Goal: Information Seeking & Learning: Check status

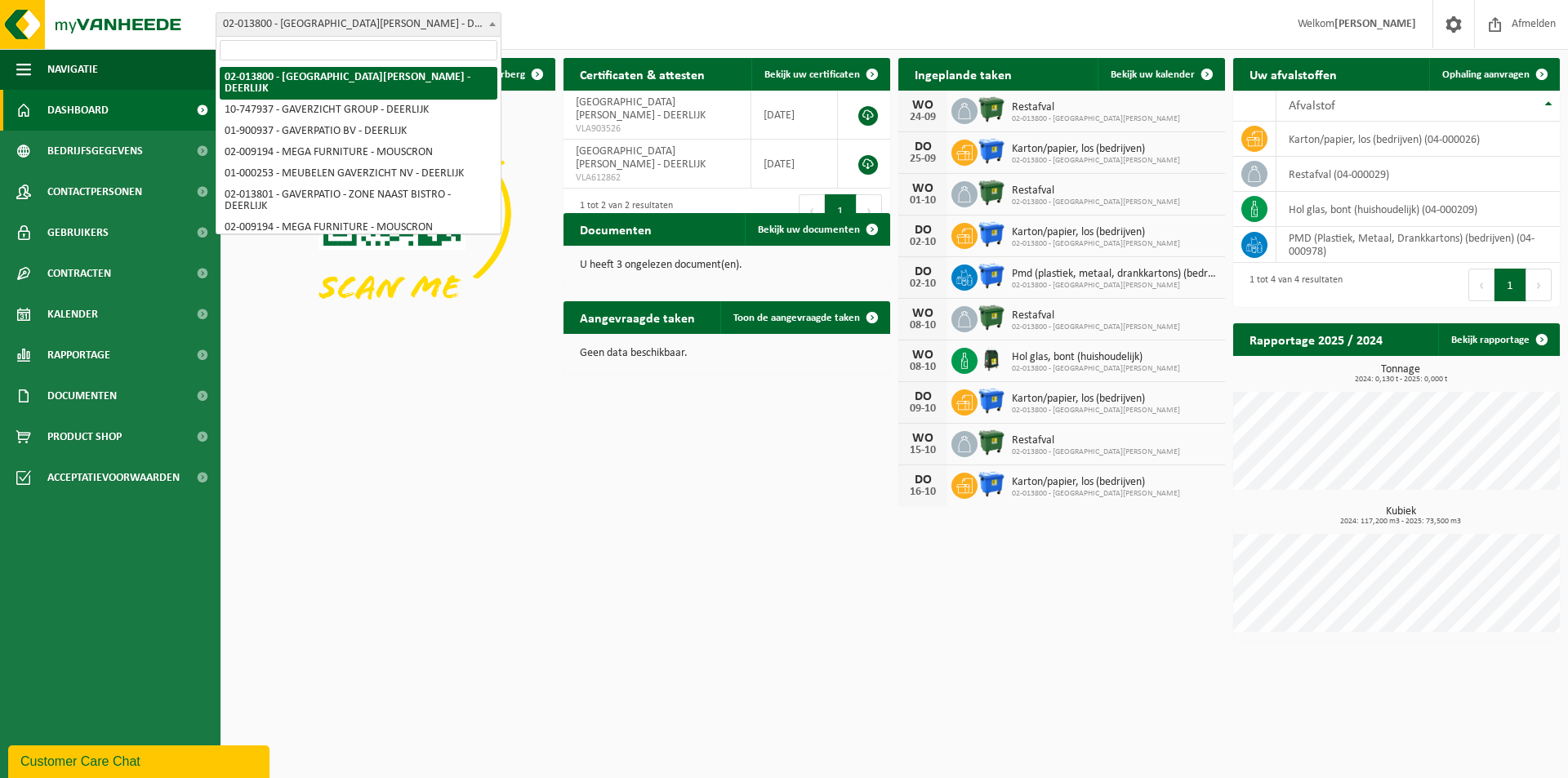
click at [488, 27] on span at bounding box center [492, 23] width 17 height 21
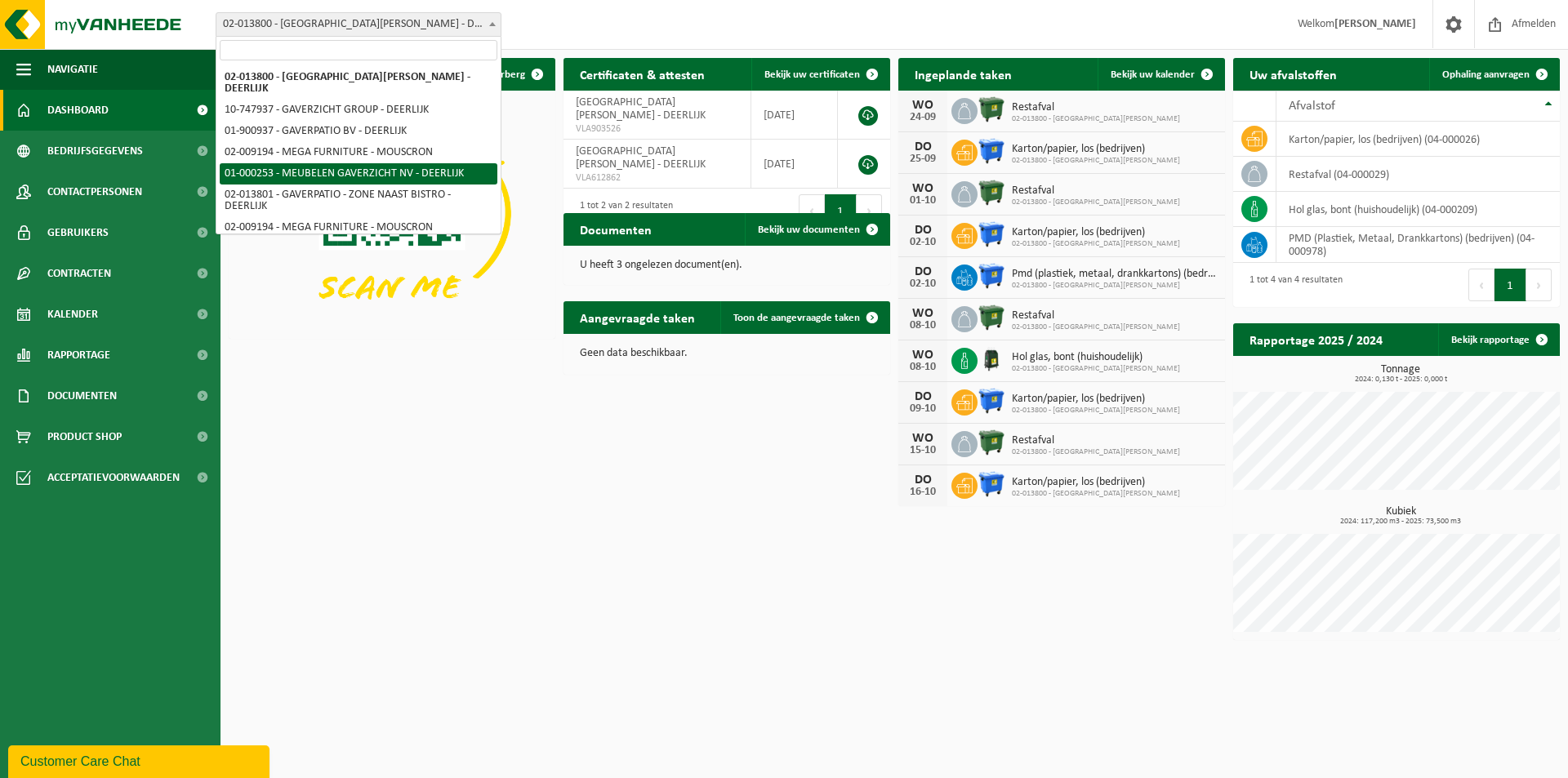
select select "29"
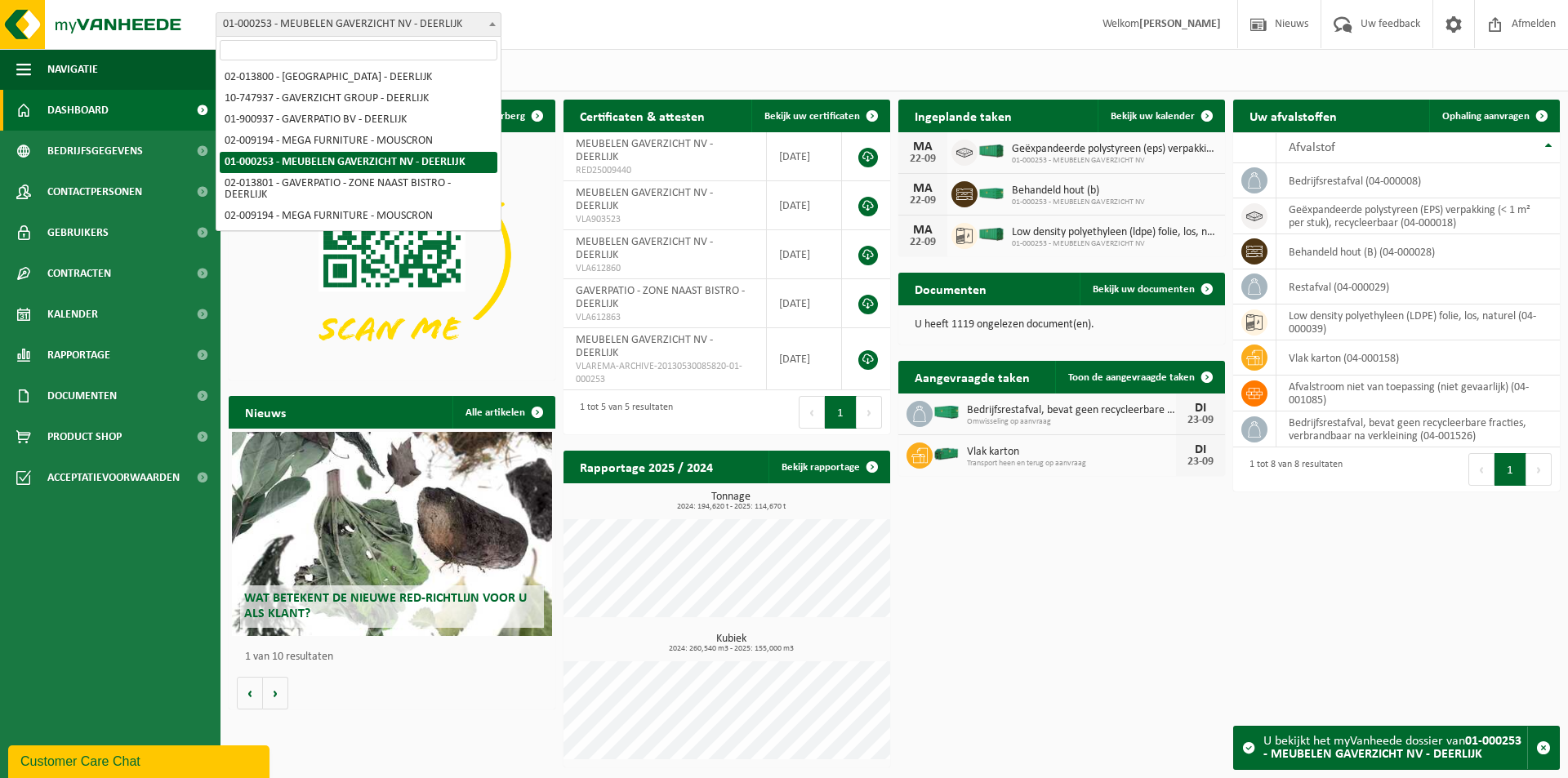
click at [493, 22] on b at bounding box center [492, 23] width 7 height 4
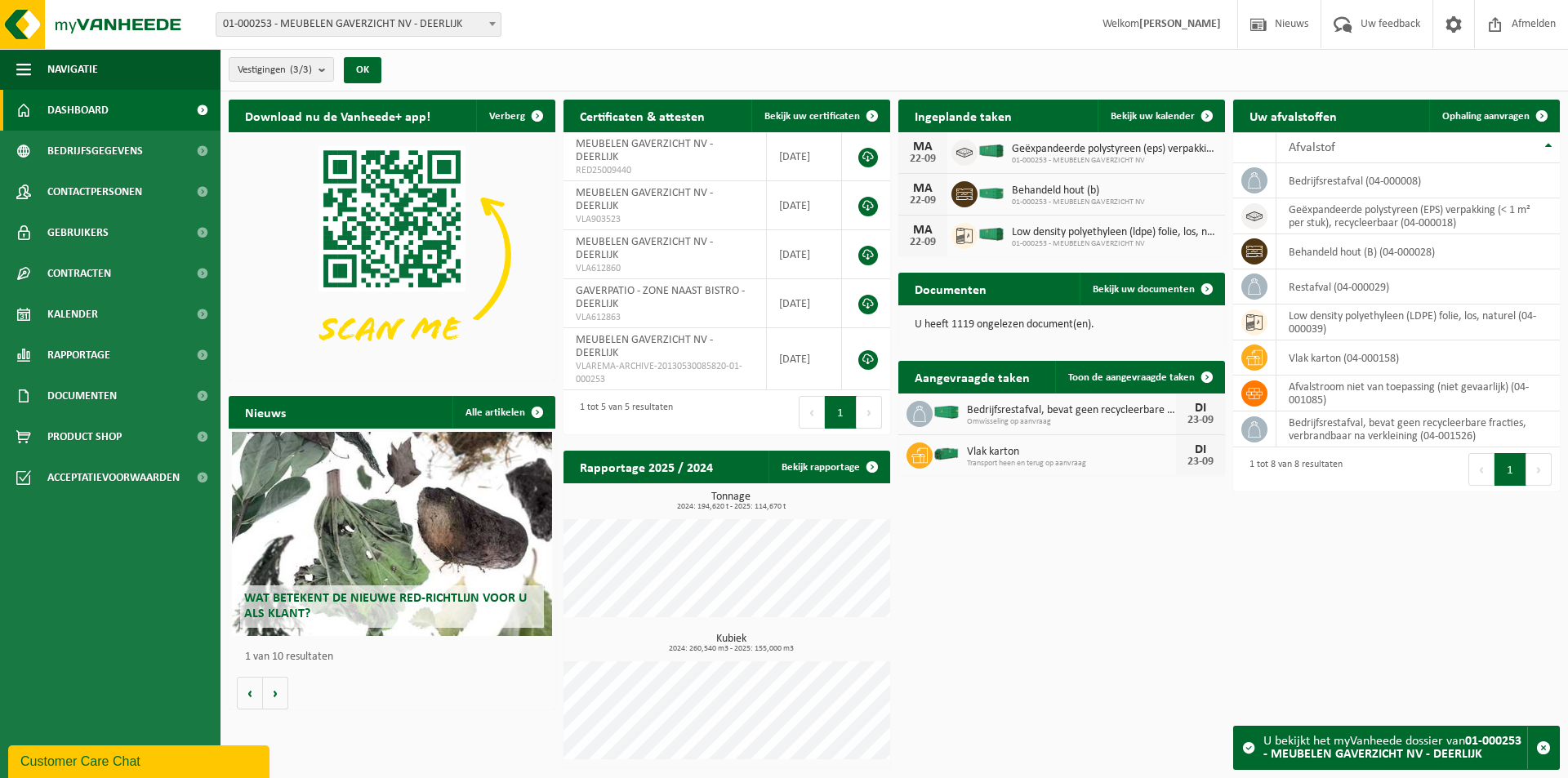
click at [493, 22] on b at bounding box center [492, 23] width 7 height 4
click at [61, 356] on span "Rapportage" at bounding box center [79, 355] width 63 height 41
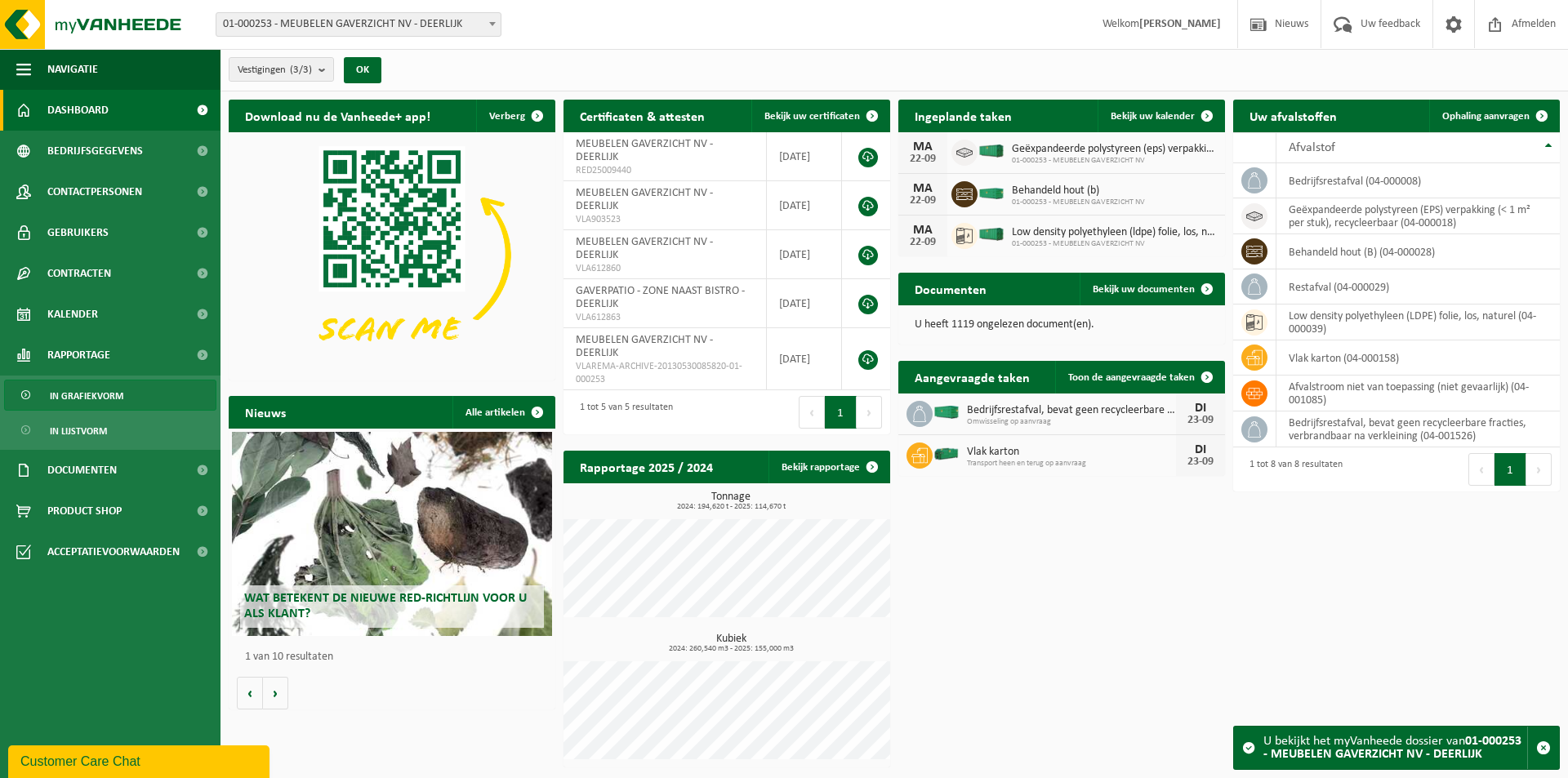
click at [82, 399] on span "In grafiekvorm" at bounding box center [87, 396] width 73 height 31
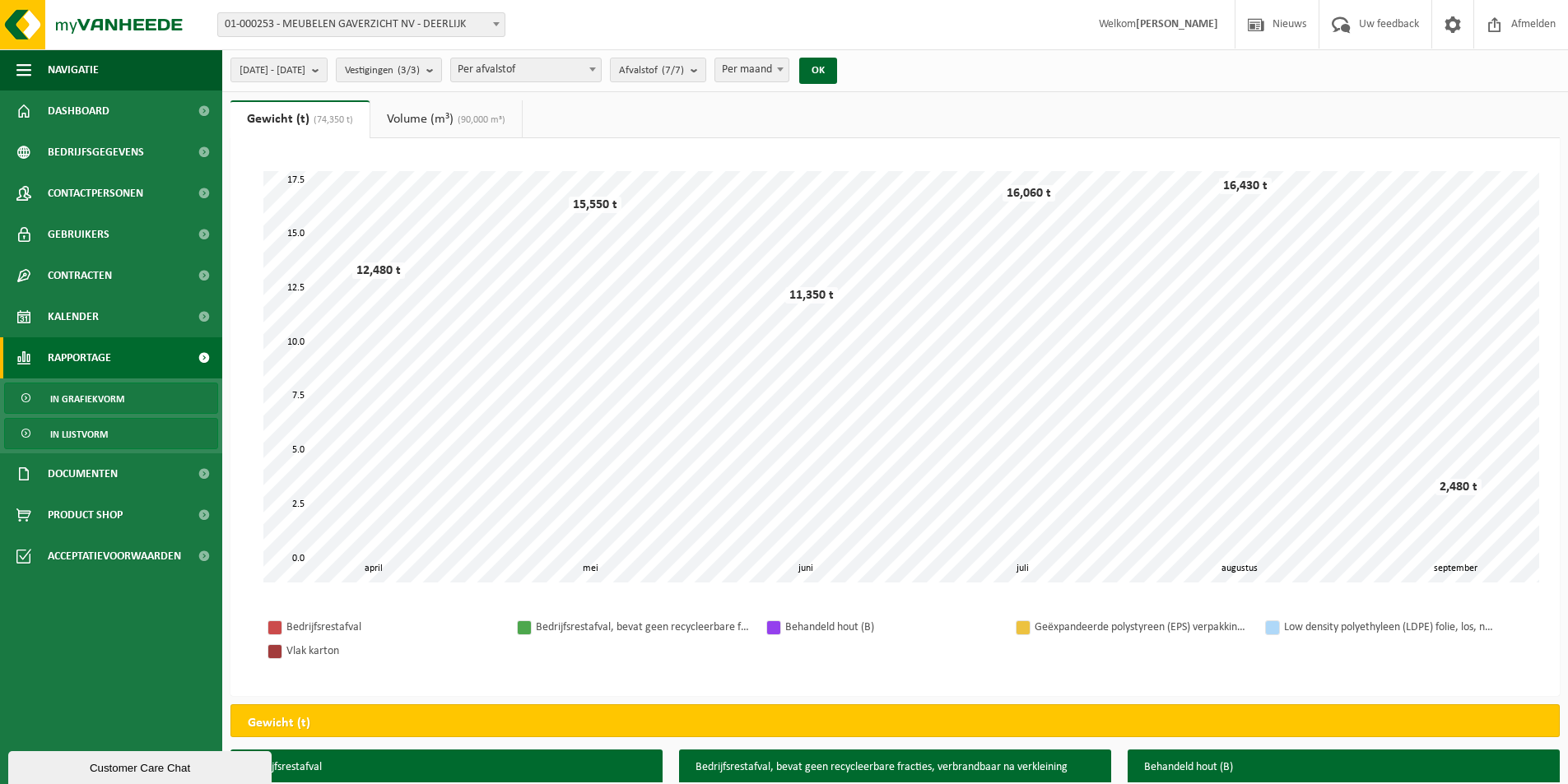
click at [95, 438] on span "In lijstvorm" at bounding box center [79, 434] width 58 height 31
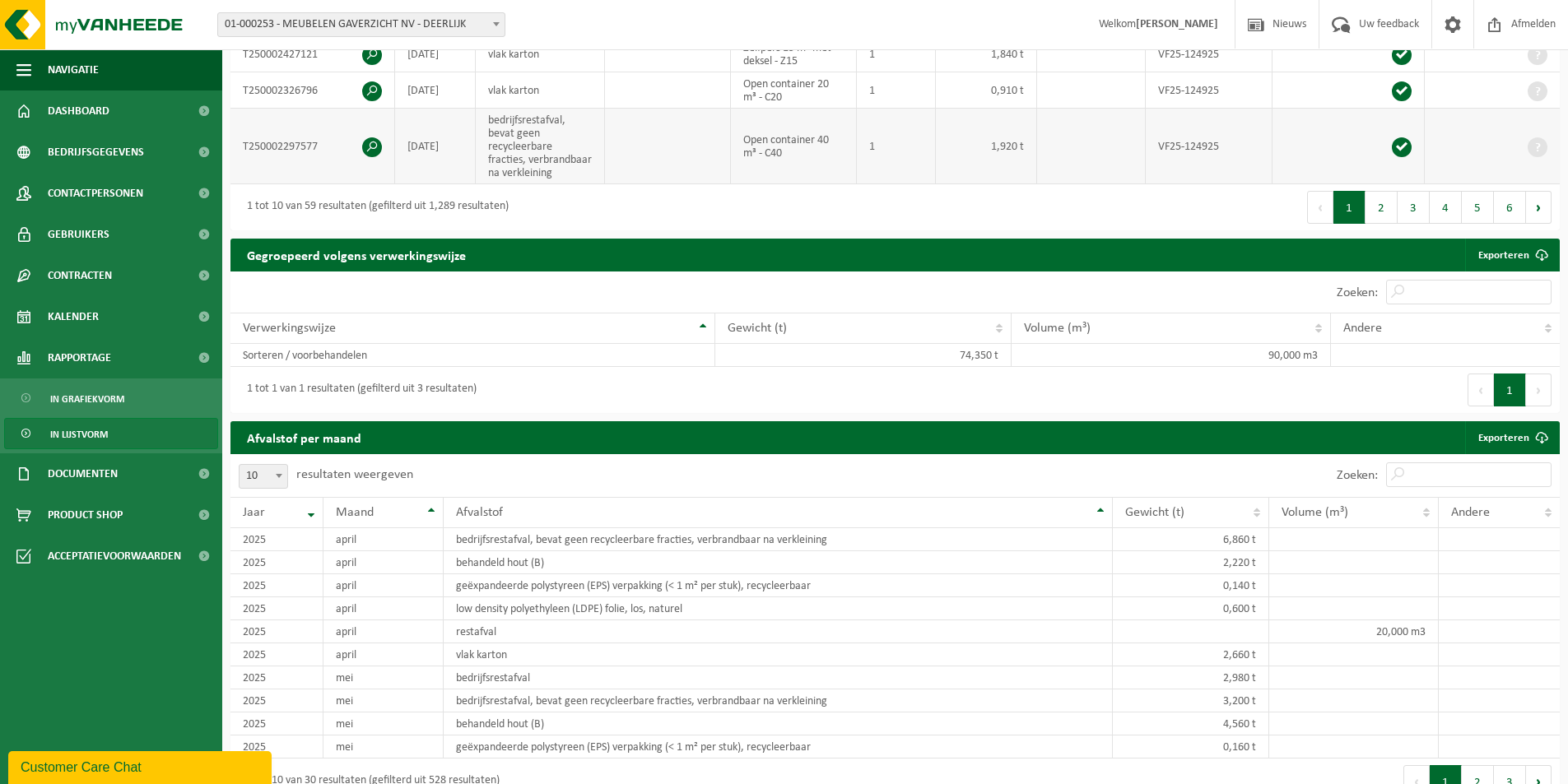
scroll to position [823, 0]
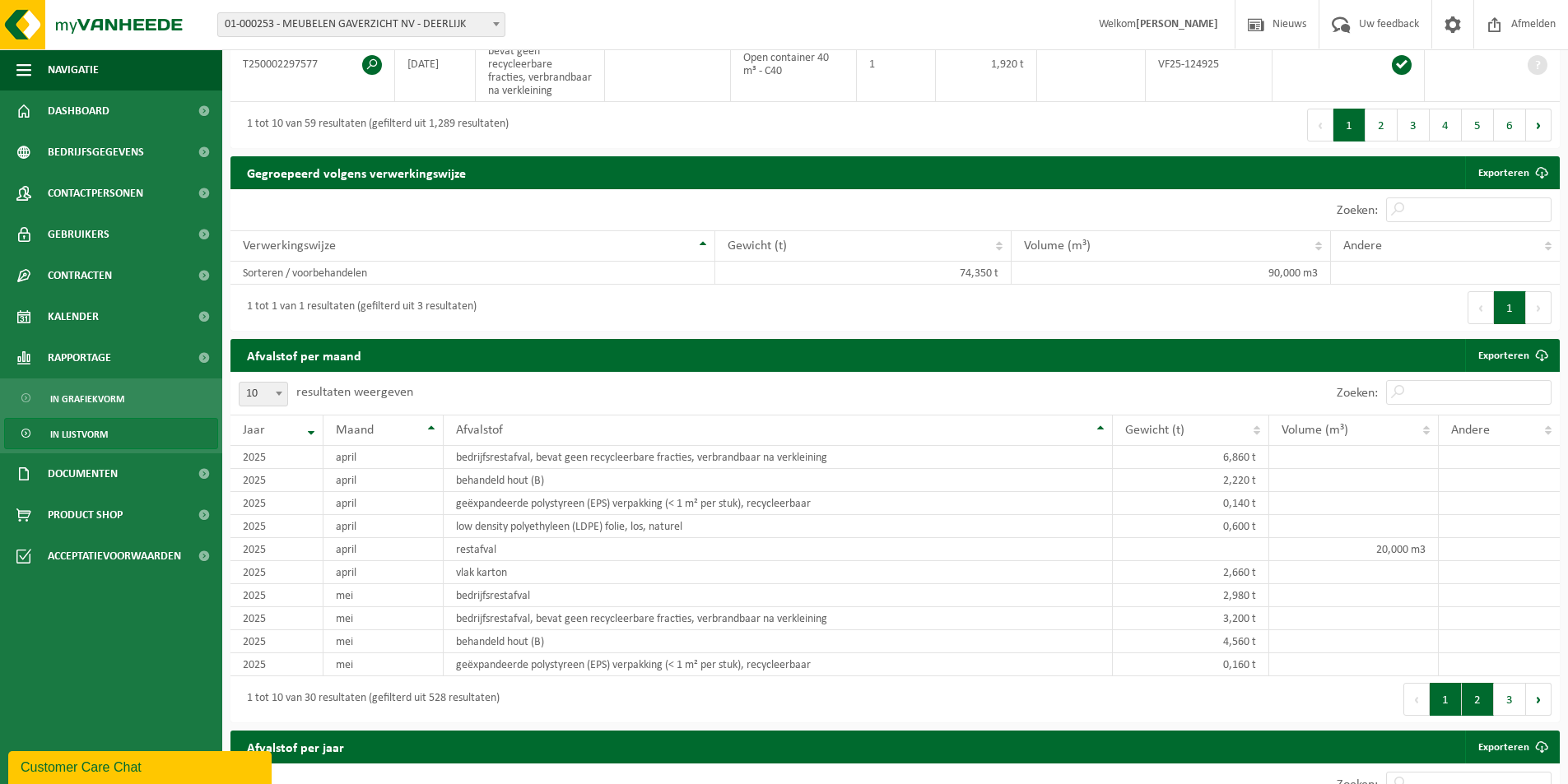
click at [1485, 700] on button "2" at bounding box center [1478, 699] width 32 height 33
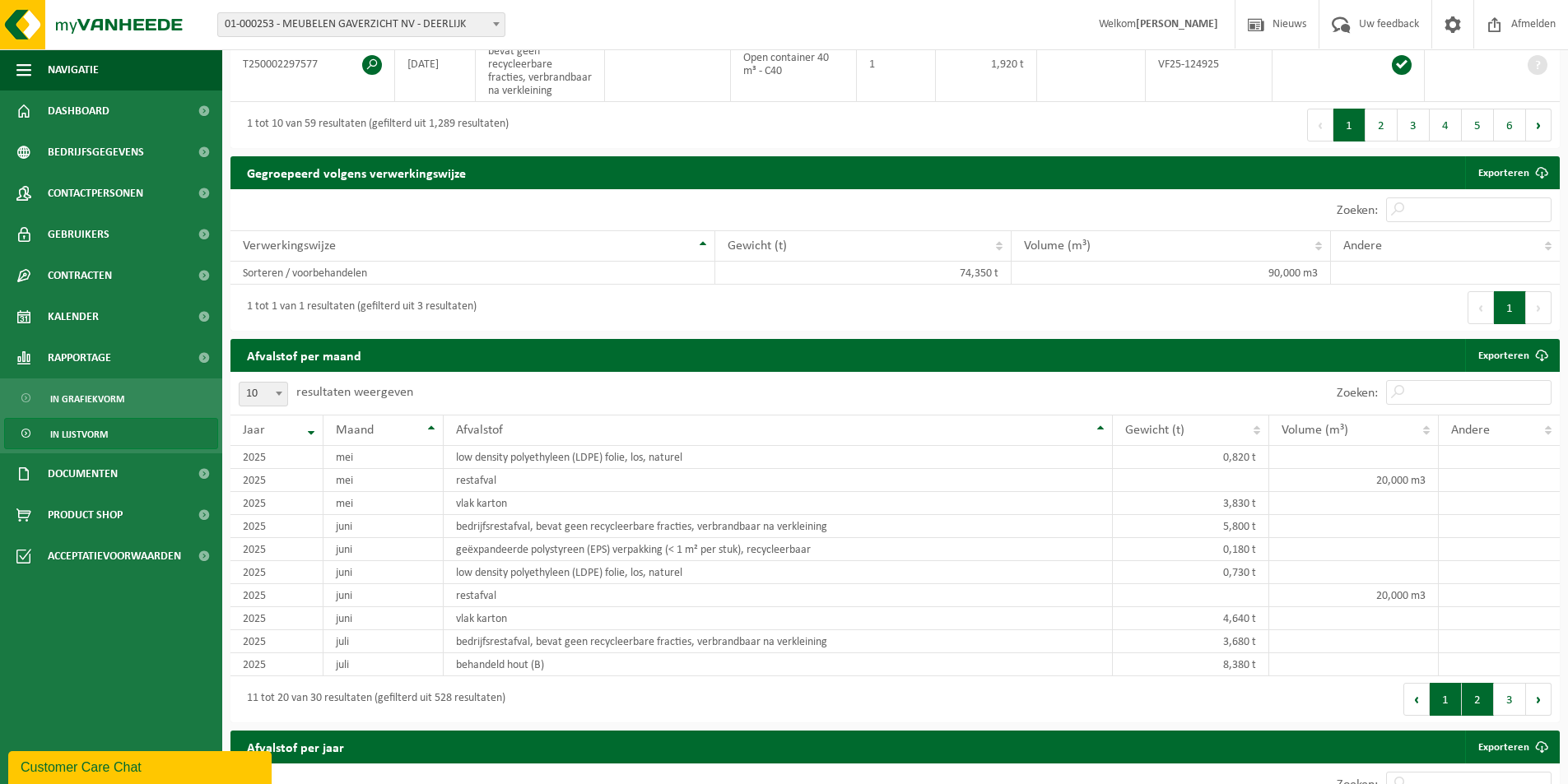
click at [1445, 696] on button "1" at bounding box center [1445, 699] width 32 height 33
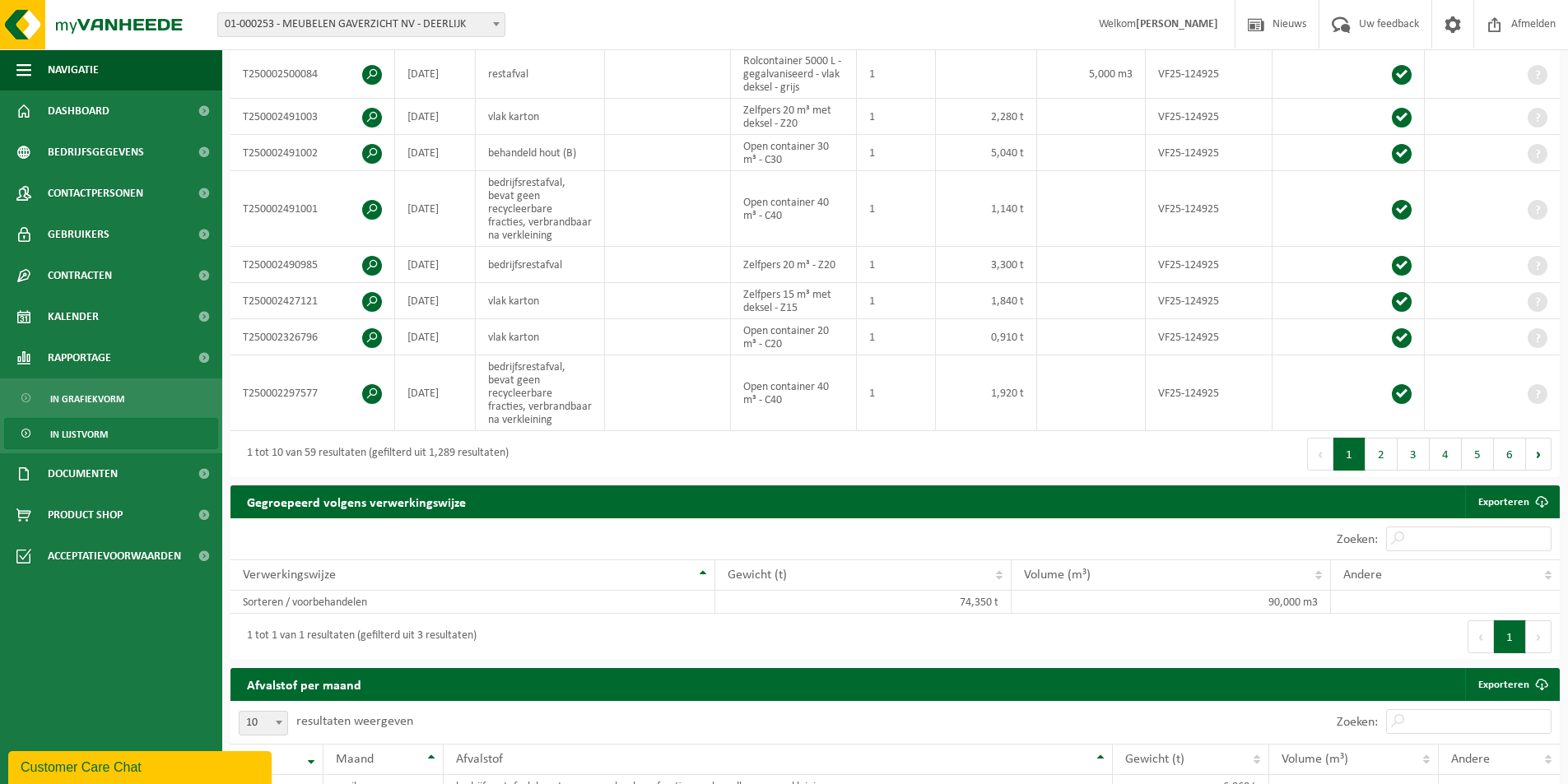
scroll to position [165, 0]
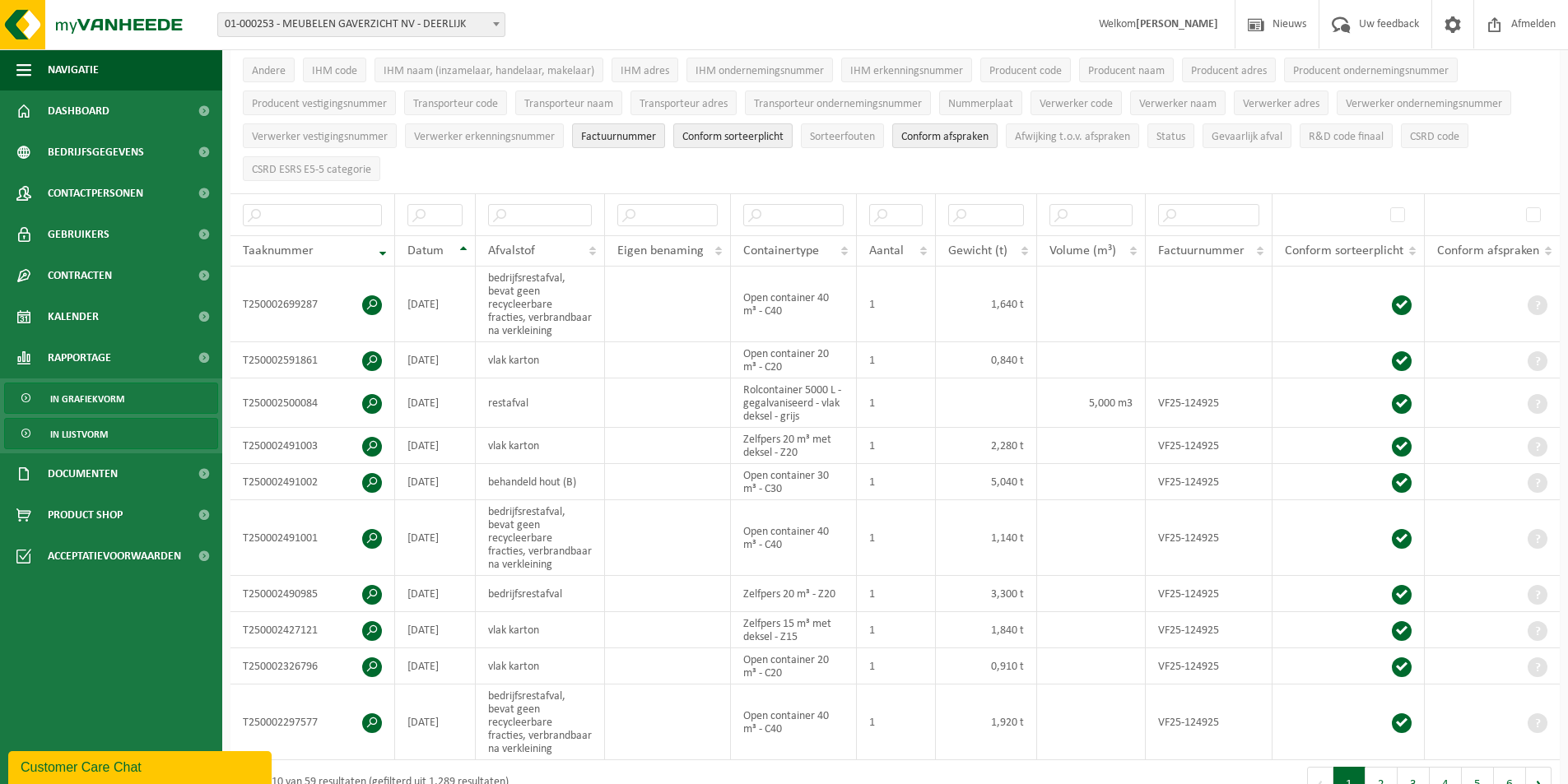
click at [91, 383] on link "In grafiekvorm" at bounding box center [111, 398] width 214 height 31
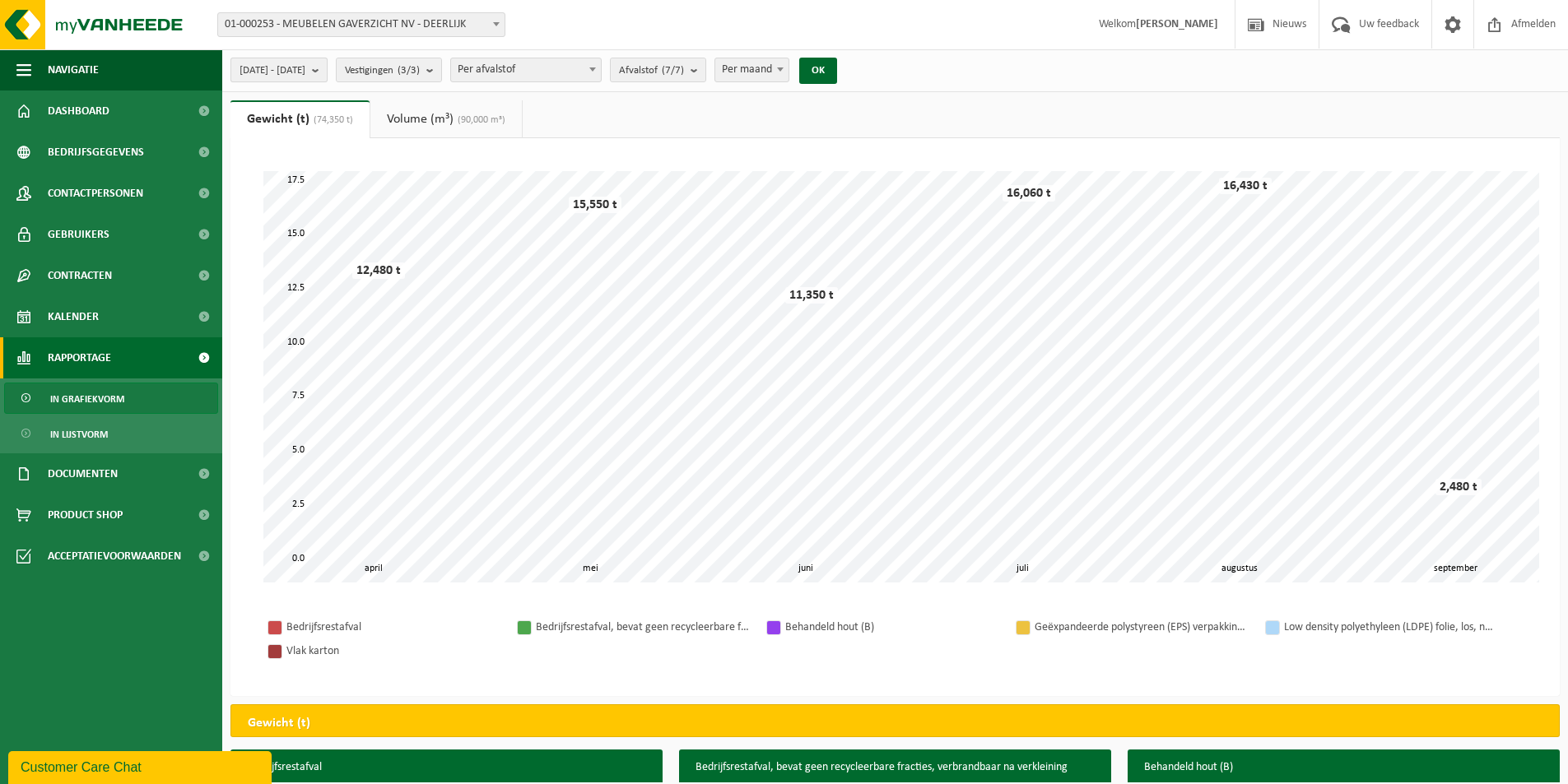
click at [327, 71] on b "submit" at bounding box center [320, 70] width 15 height 23
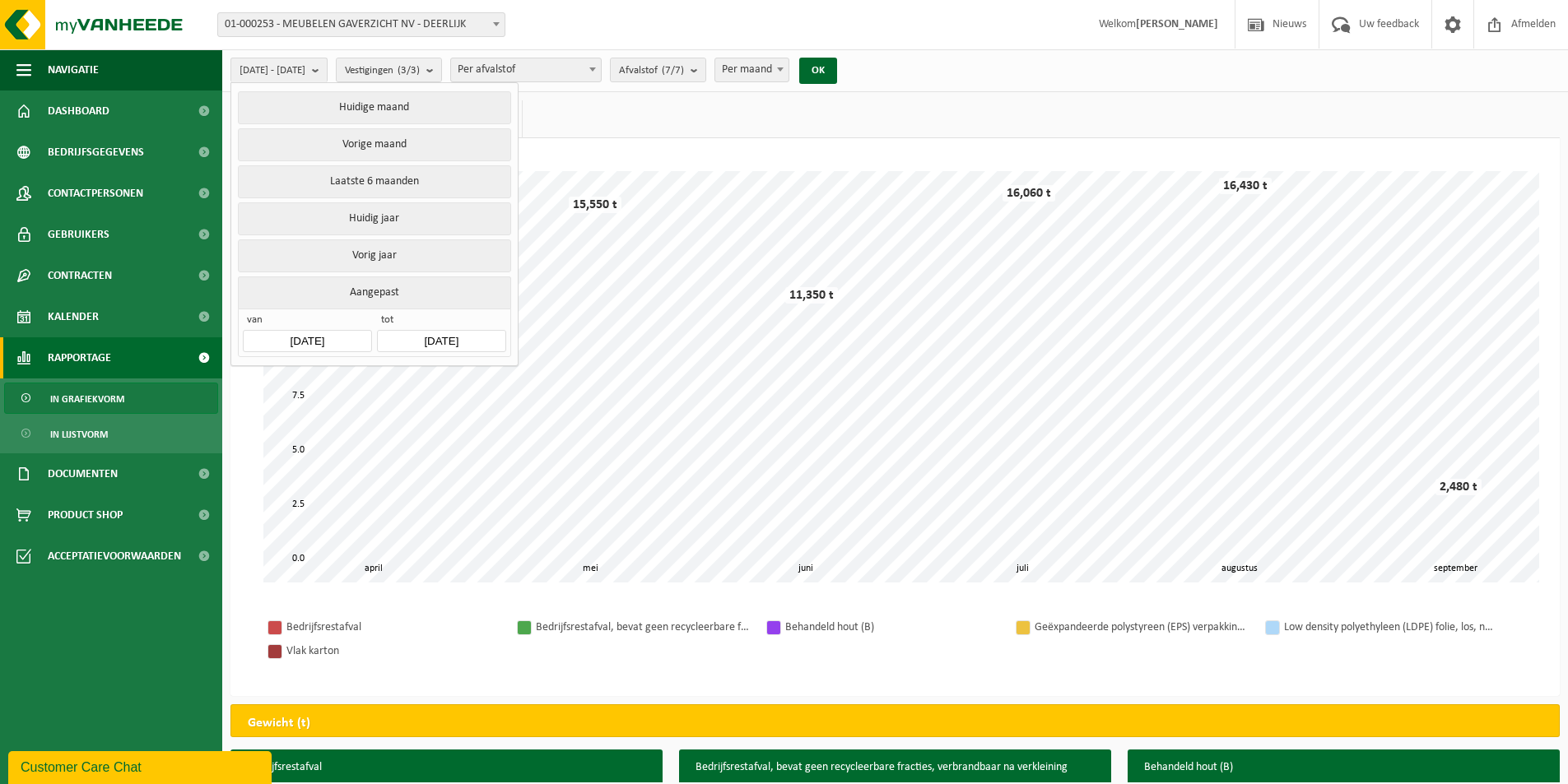
click at [342, 331] on input "2025-04-01" at bounding box center [306, 341] width 128 height 22
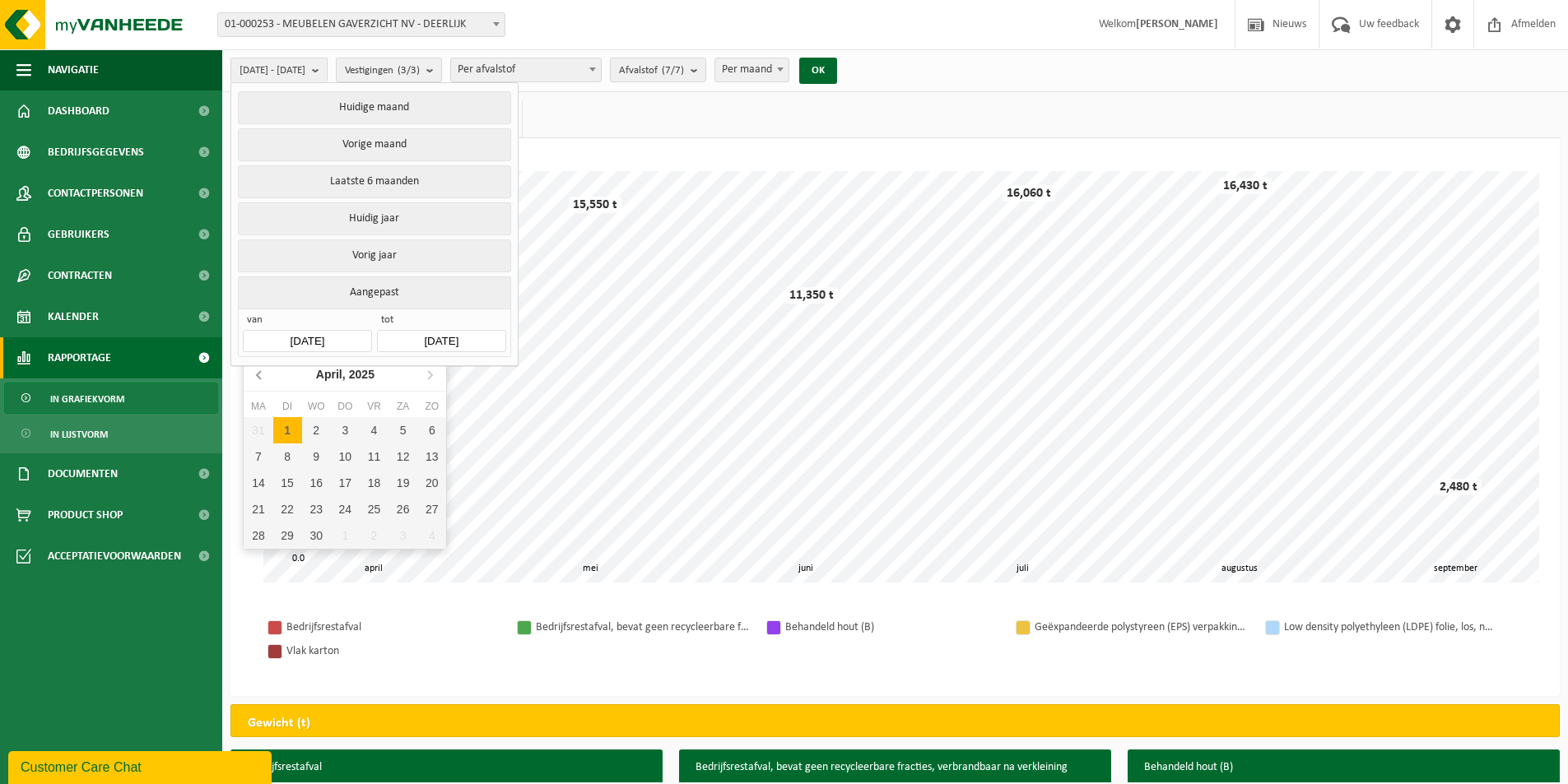
click at [263, 374] on icon at bounding box center [259, 374] width 26 height 26
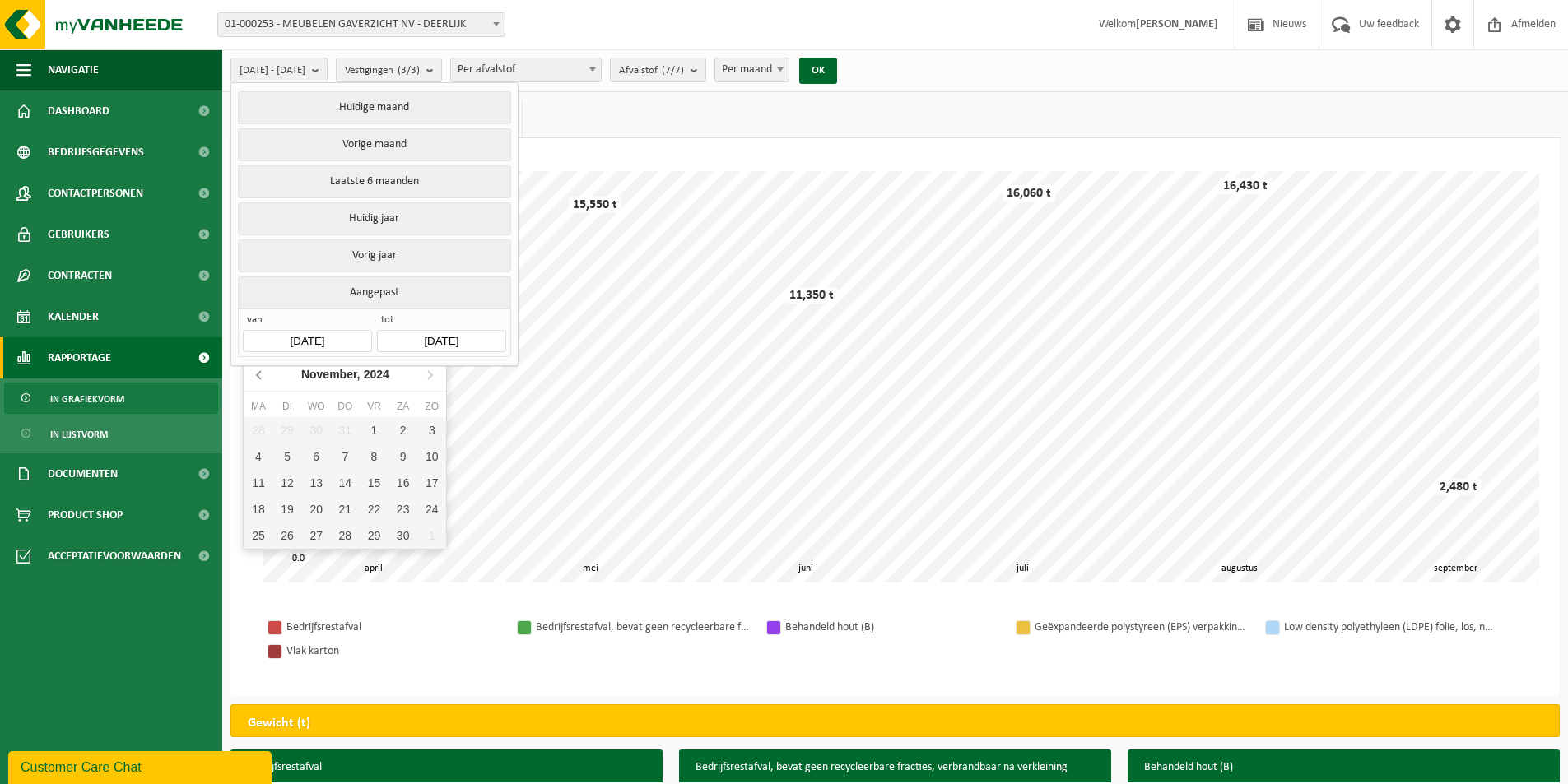
click at [263, 374] on icon at bounding box center [259, 374] width 26 height 26
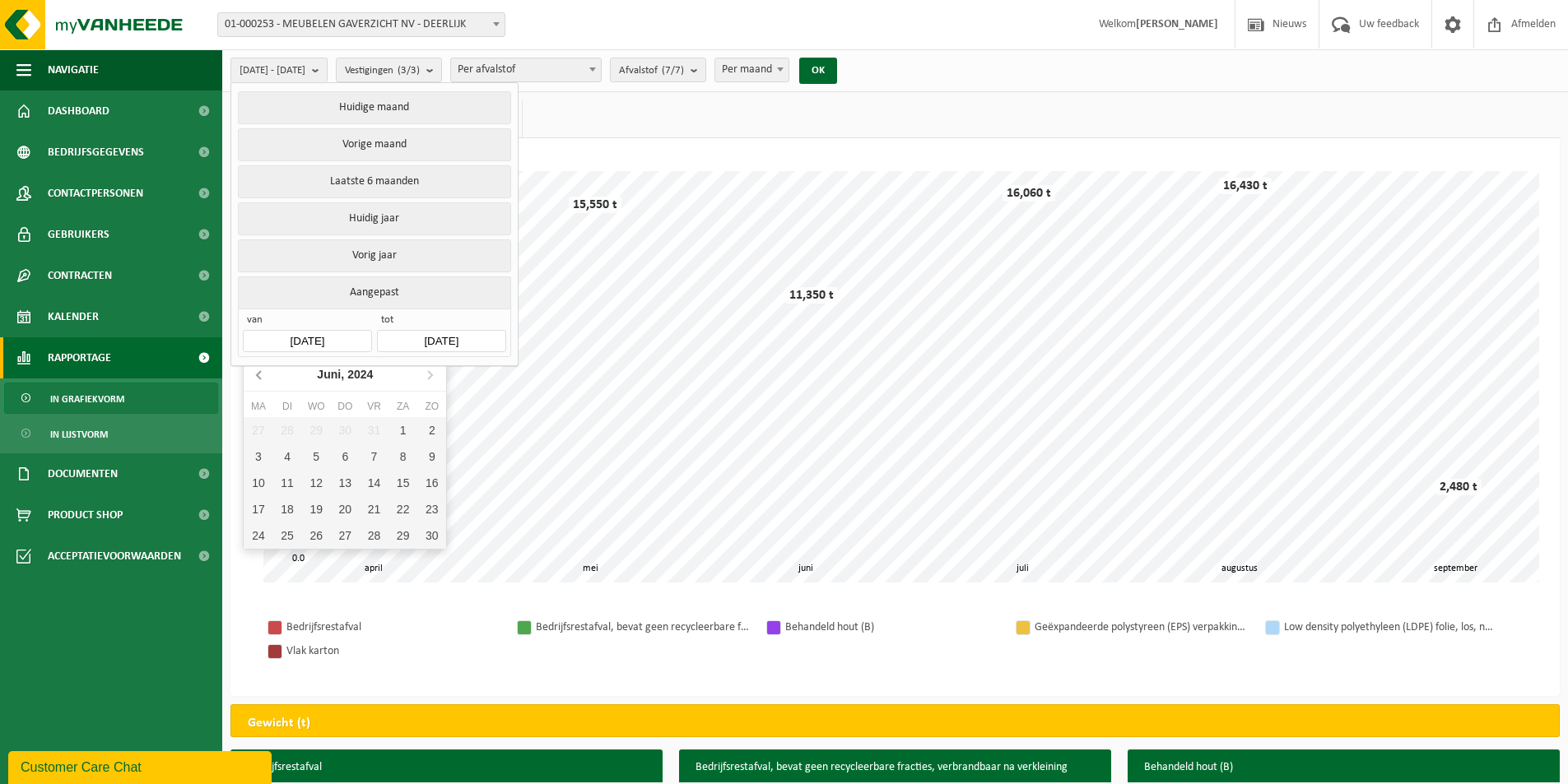
click at [263, 374] on icon at bounding box center [259, 374] width 26 height 26
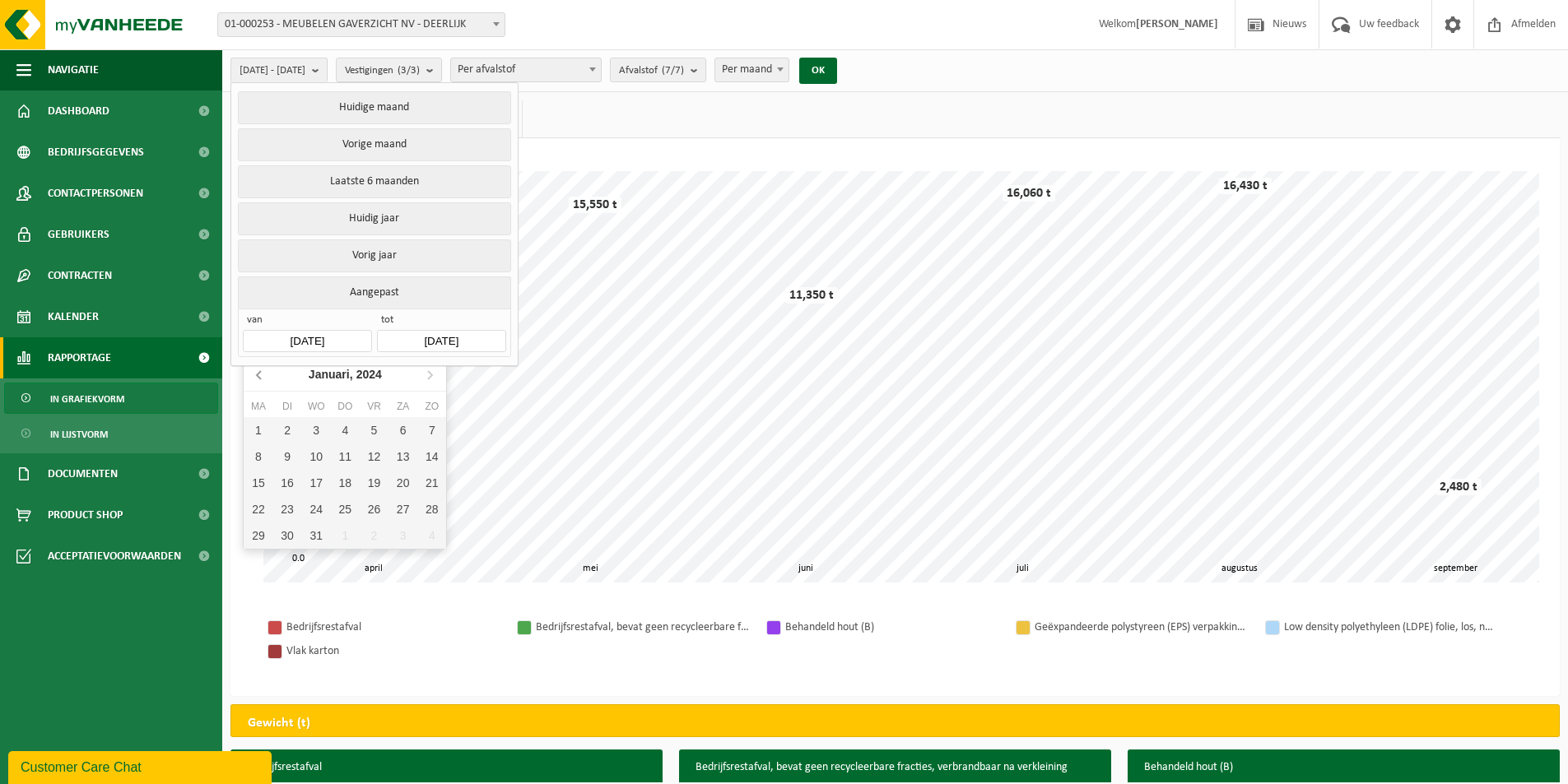
click at [263, 374] on icon at bounding box center [259, 374] width 26 height 26
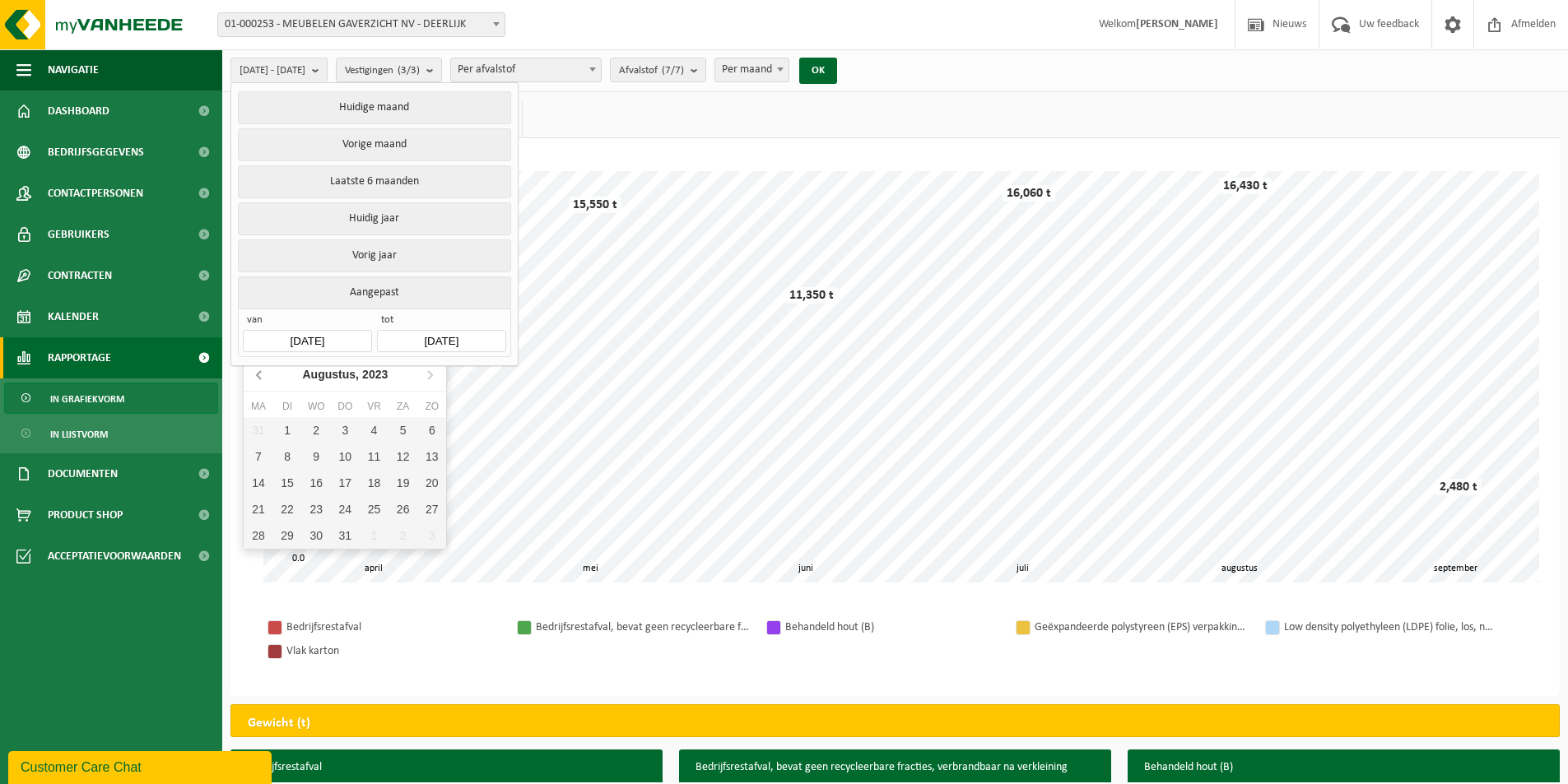
click at [263, 374] on icon at bounding box center [259, 374] width 26 height 26
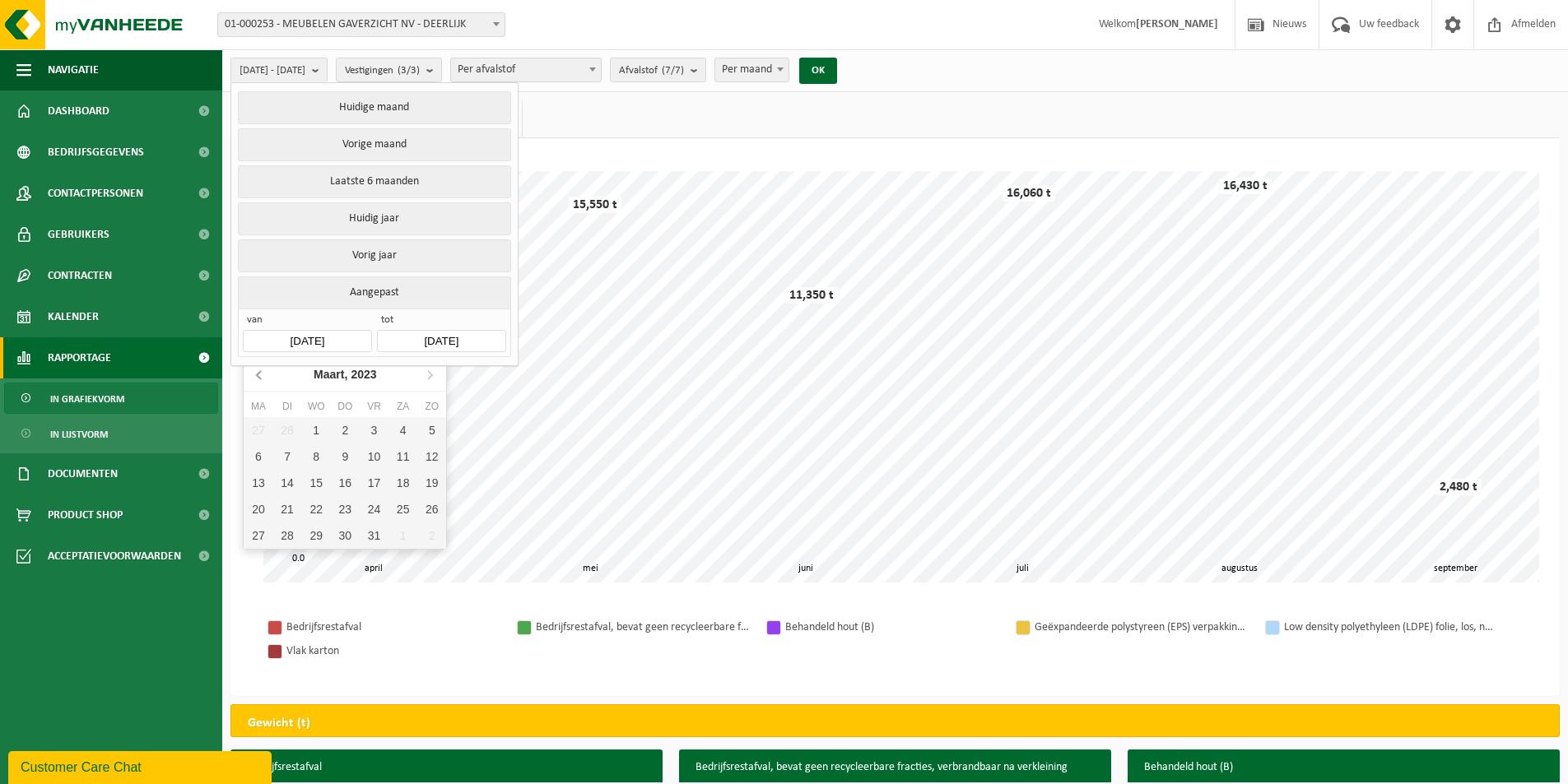
click at [263, 374] on icon at bounding box center [259, 374] width 26 height 26
click at [432, 374] on icon at bounding box center [430, 375] width 4 height 8
click at [358, 334] on input "[DATE]" at bounding box center [306, 341] width 128 height 22
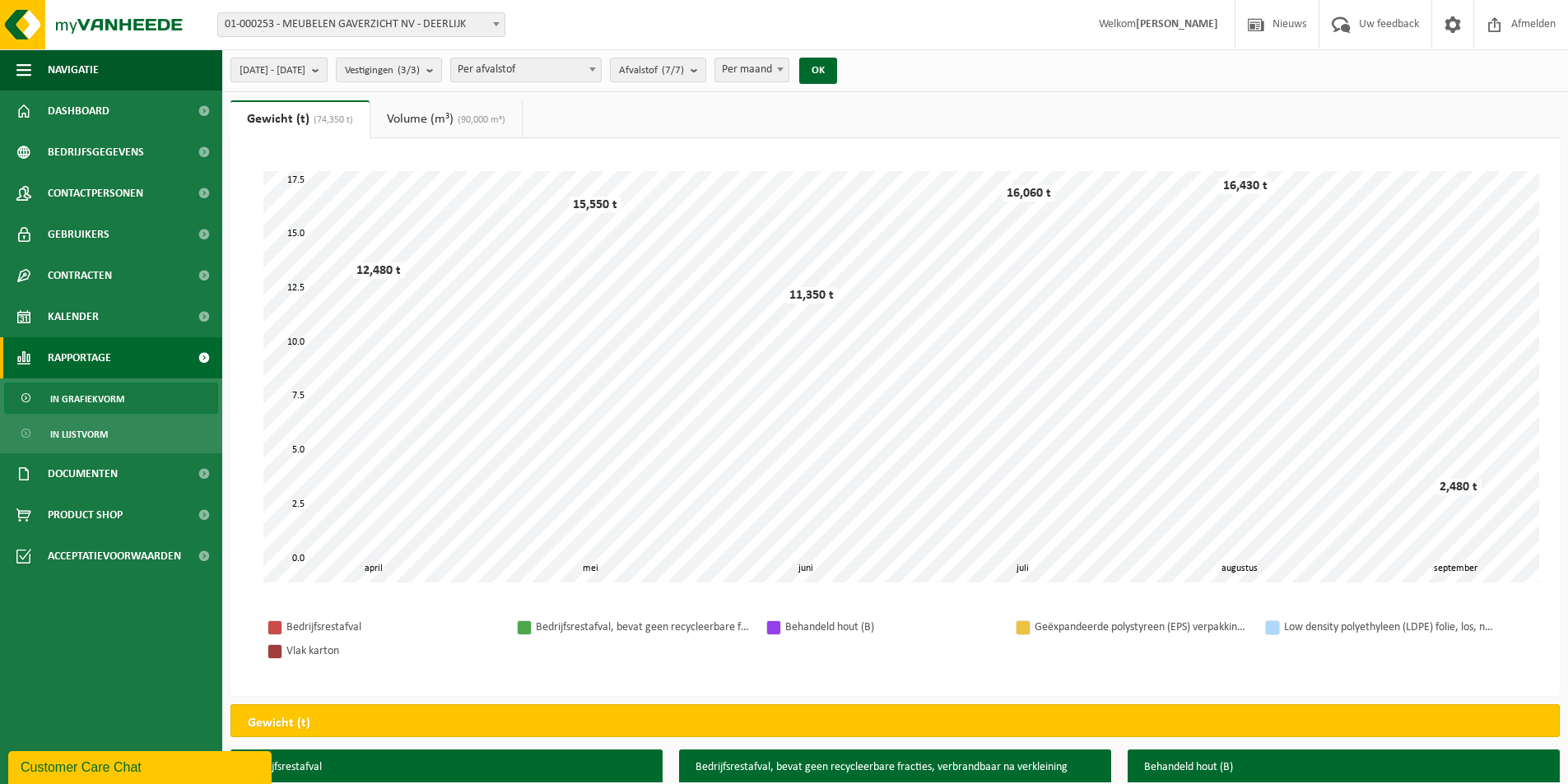
click at [327, 70] on b "submit" at bounding box center [320, 70] width 15 height 23
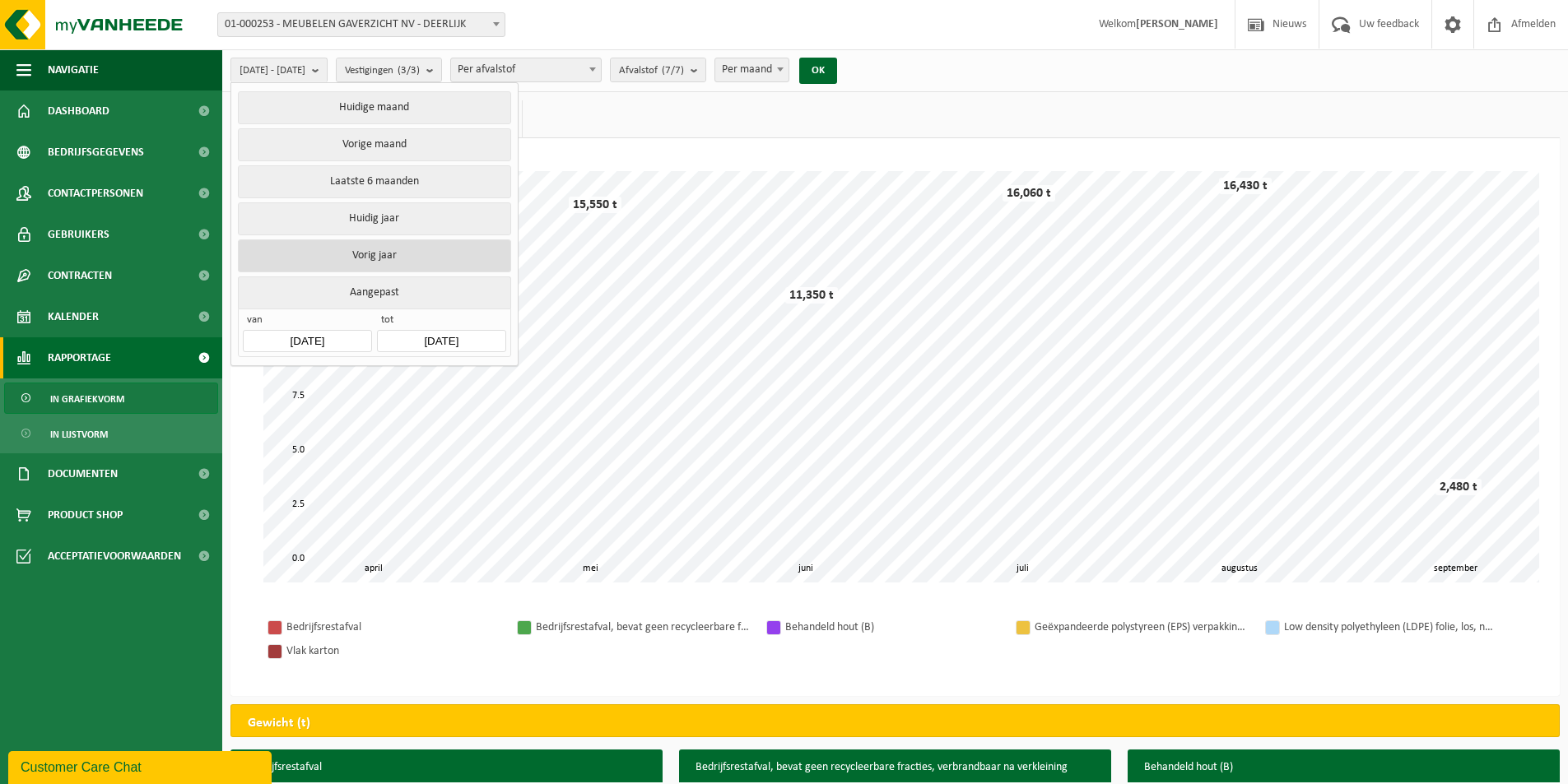
click at [381, 256] on button "Vorig jaar" at bounding box center [374, 255] width 273 height 33
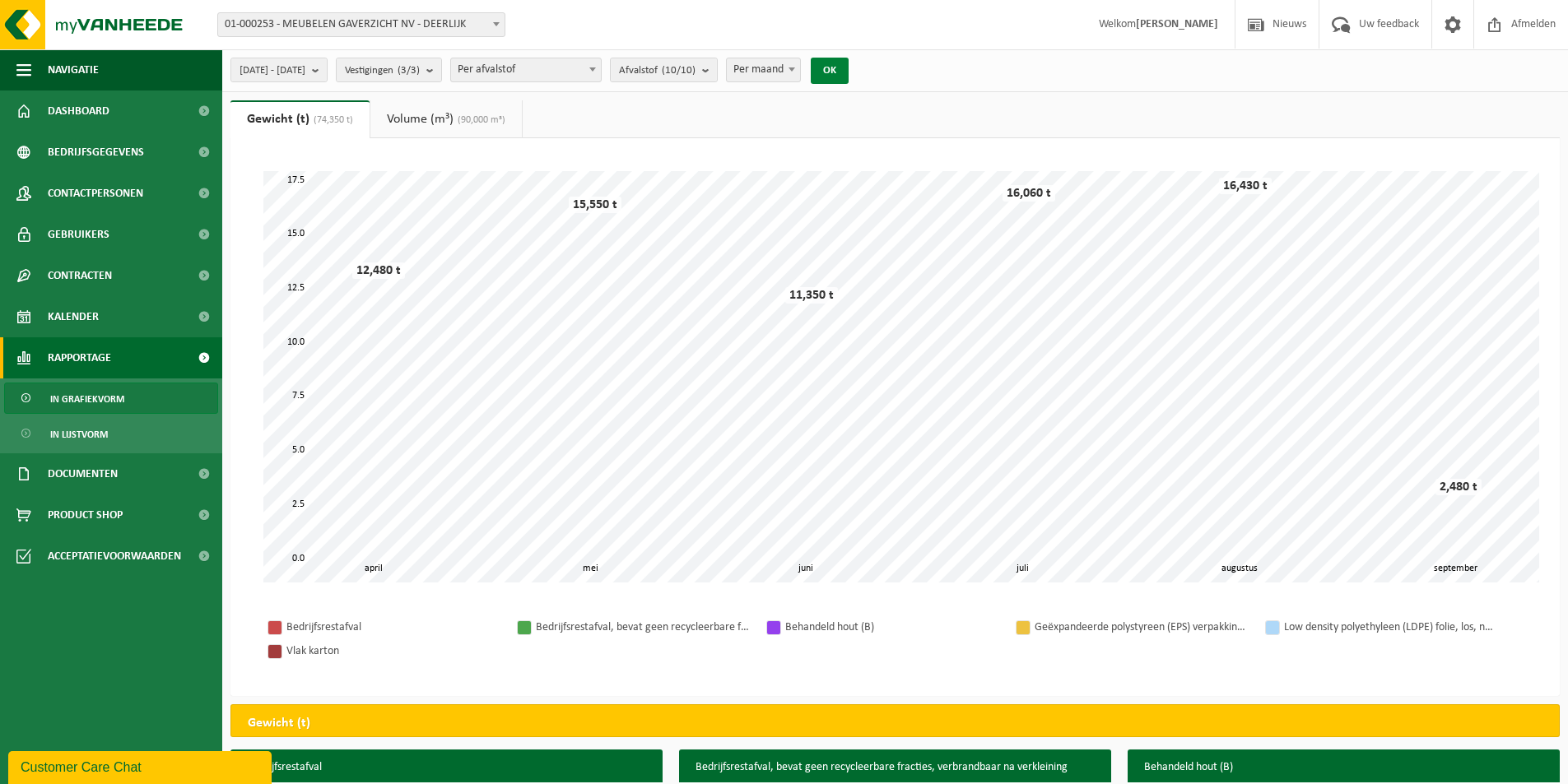
click at [849, 60] on button "OK" at bounding box center [829, 71] width 38 height 26
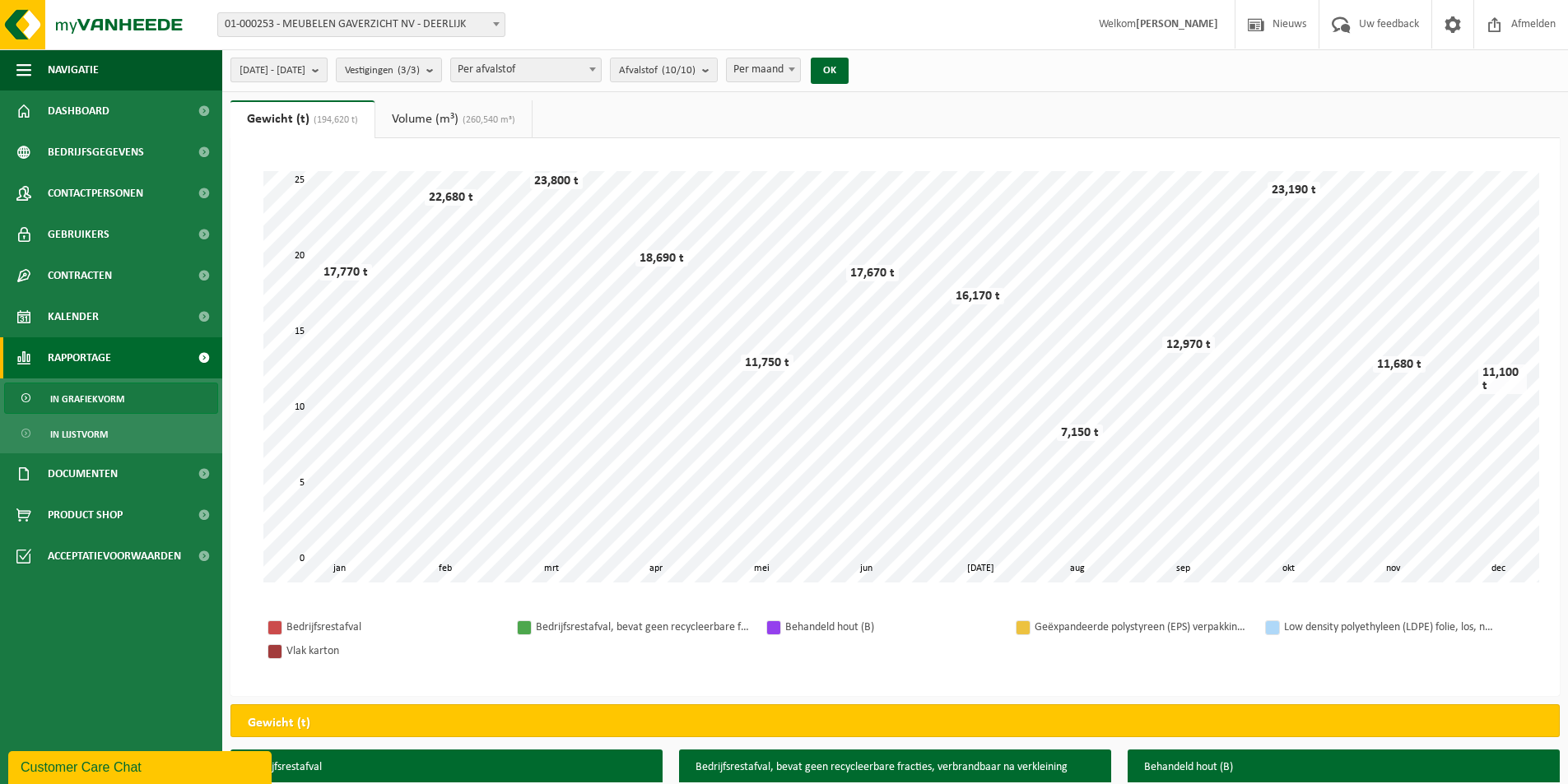
click at [327, 67] on b "submit" at bounding box center [320, 70] width 15 height 23
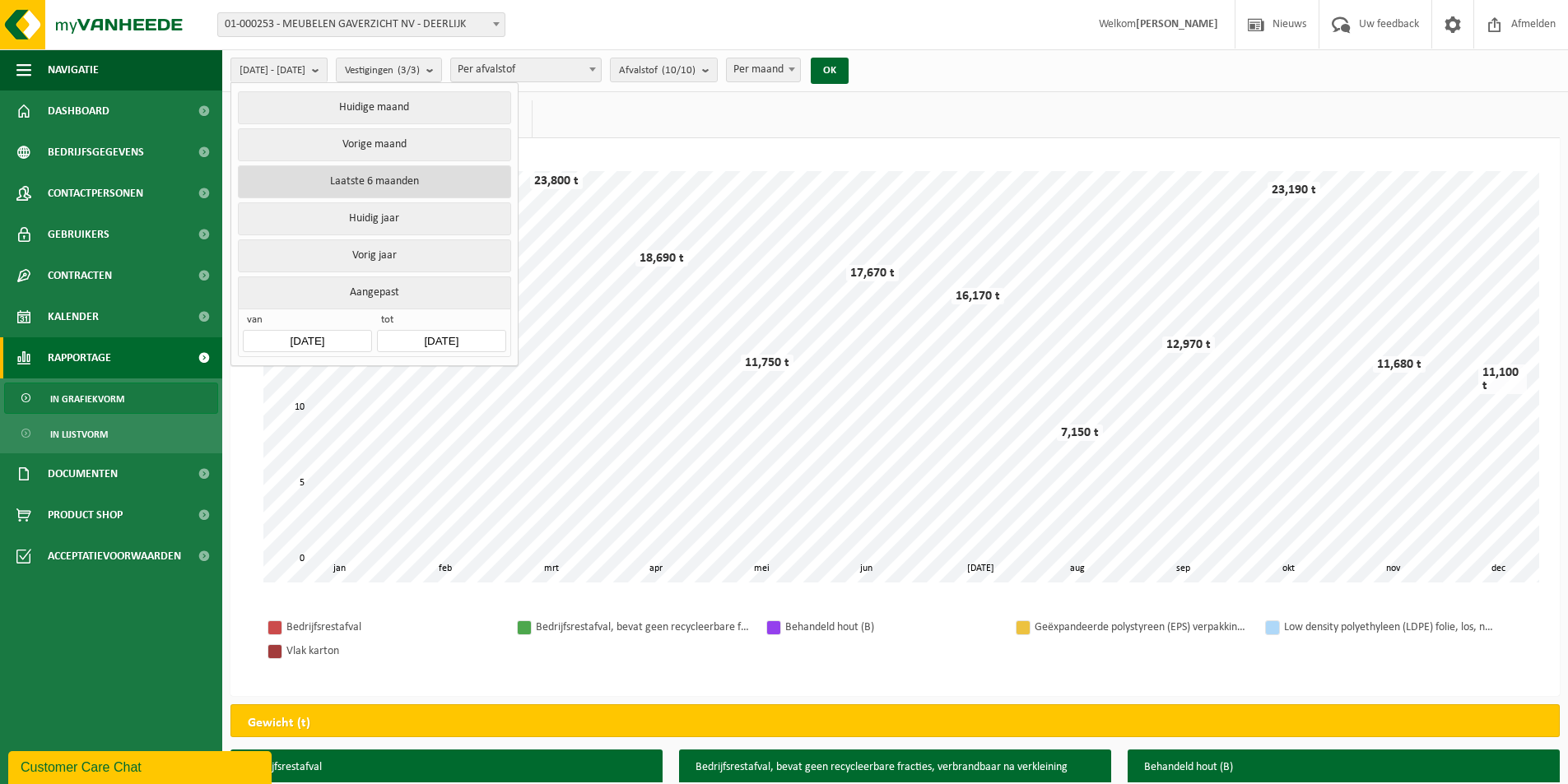
click at [400, 173] on button "Laatste 6 maanden" at bounding box center [374, 181] width 273 height 33
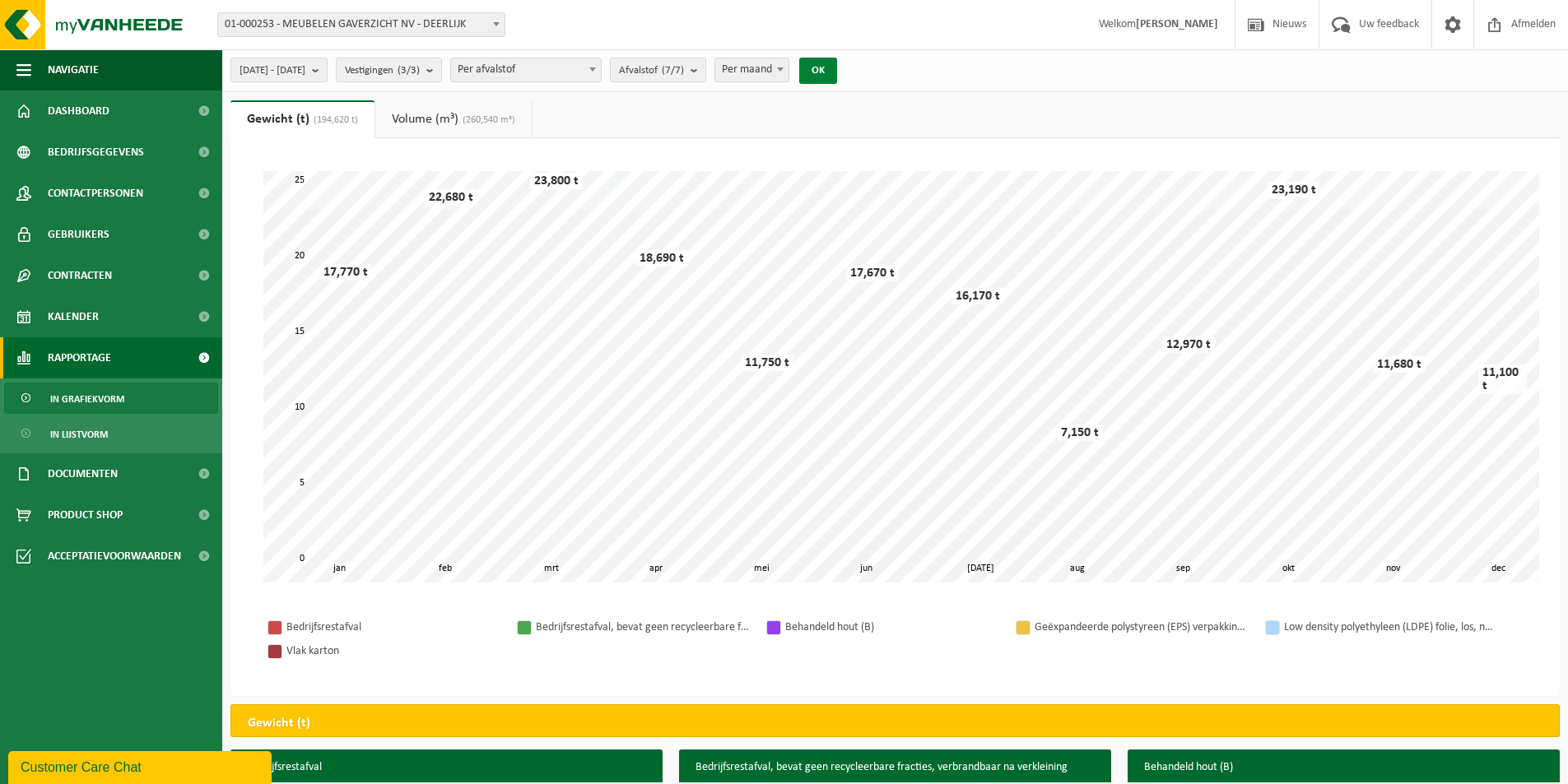
click at [837, 71] on button "OK" at bounding box center [818, 71] width 38 height 26
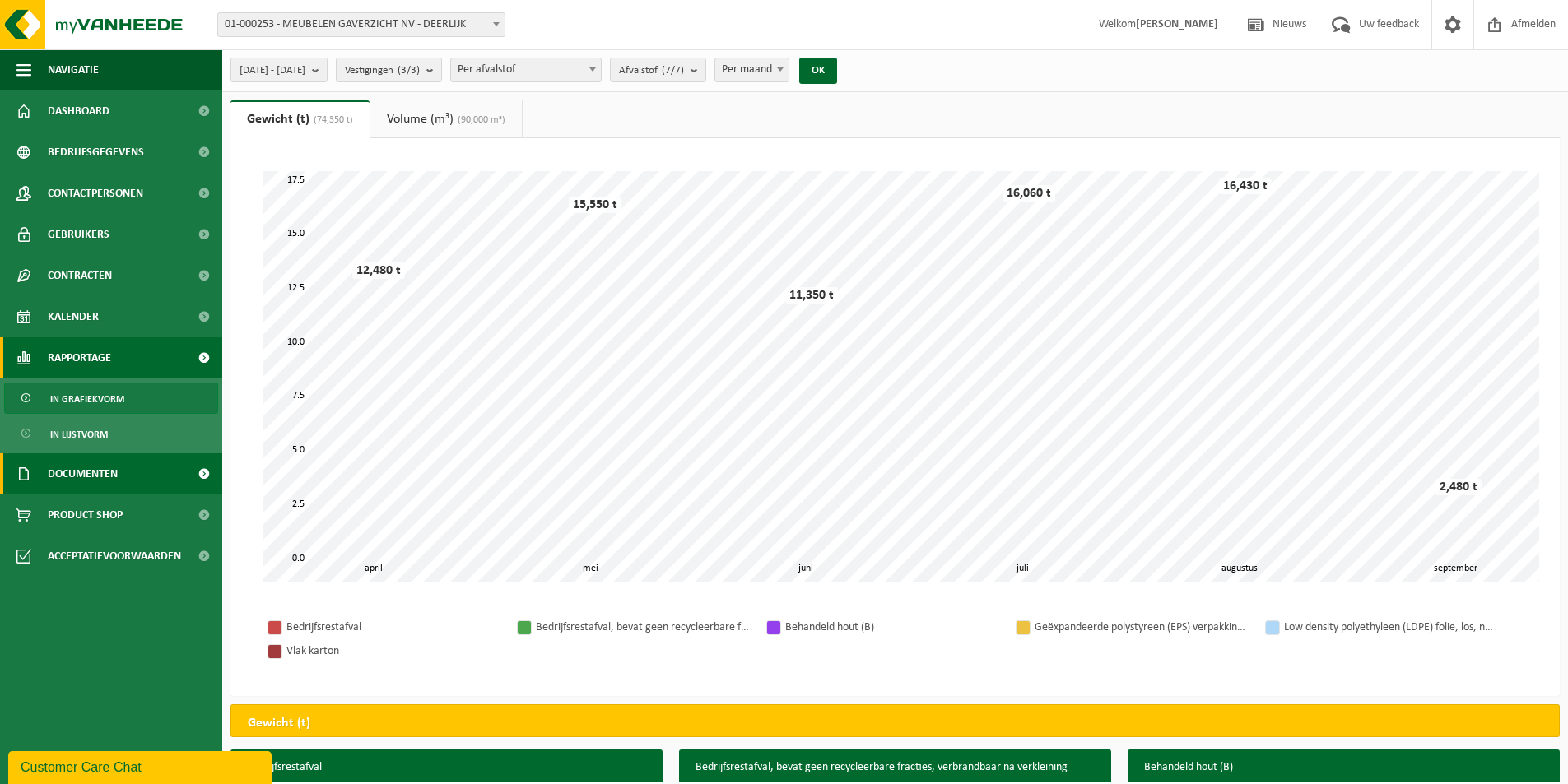
click at [52, 480] on span "Documenten" at bounding box center [82, 473] width 70 height 41
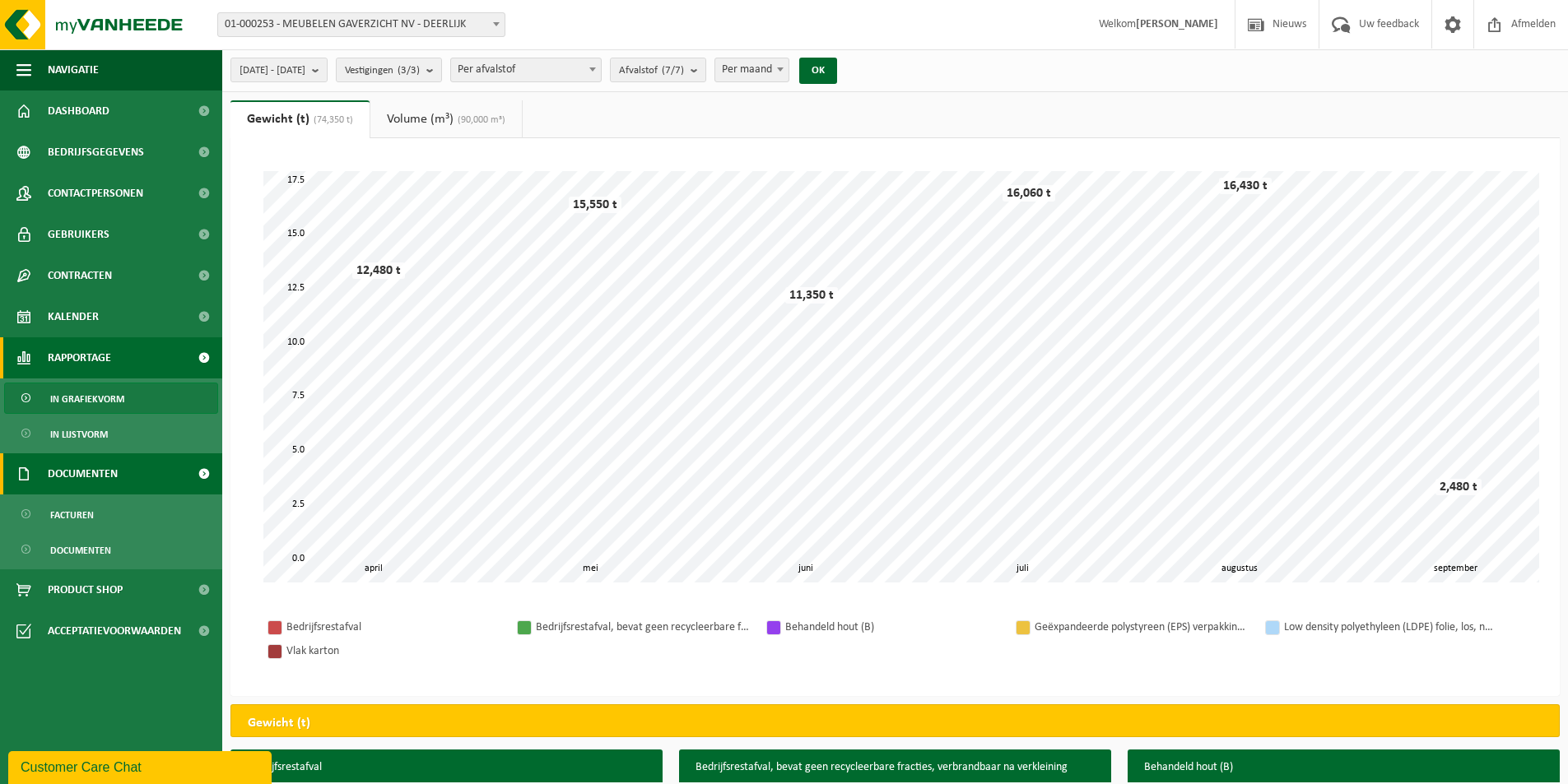
click at [116, 468] on span "Documenten" at bounding box center [82, 473] width 70 height 41
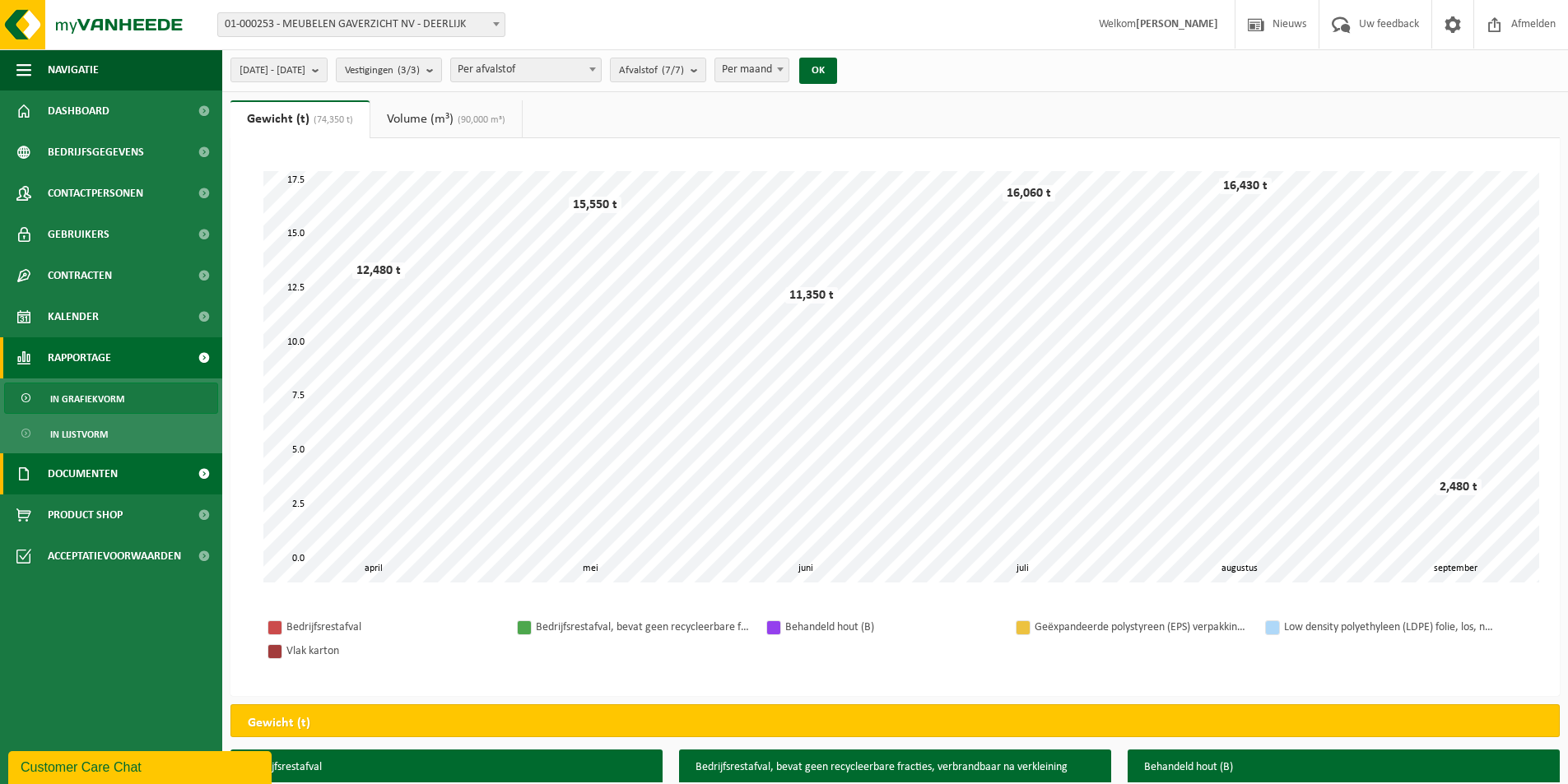
click at [204, 469] on span at bounding box center [204, 473] width 37 height 41
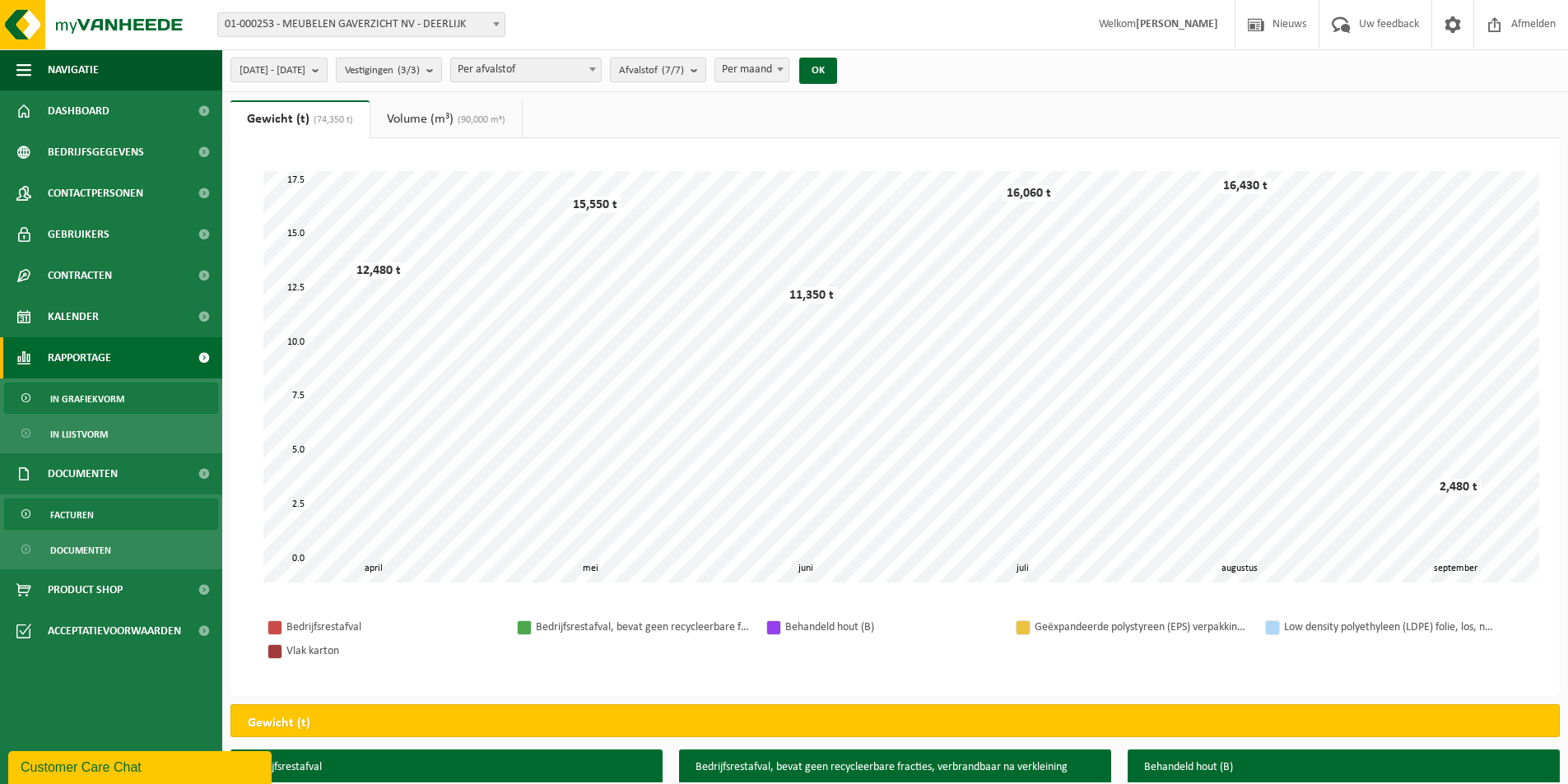
click at [75, 517] on span "Facturen" at bounding box center [72, 515] width 44 height 31
